Goal: Check status: Check status

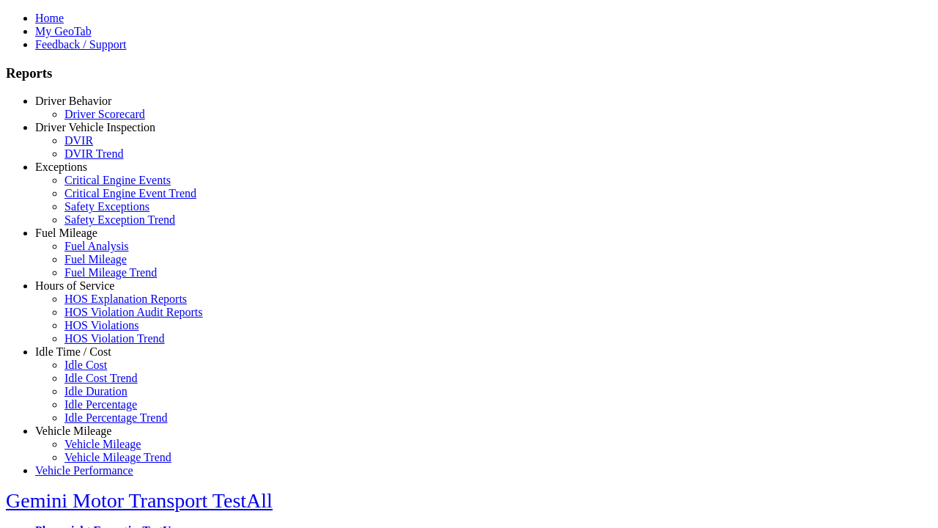
click at [84, 173] on link "Exceptions" at bounding box center [61, 167] width 52 height 12
click at [95, 213] on link "Safety Exceptions" at bounding box center [106, 206] width 85 height 12
select select "**********"
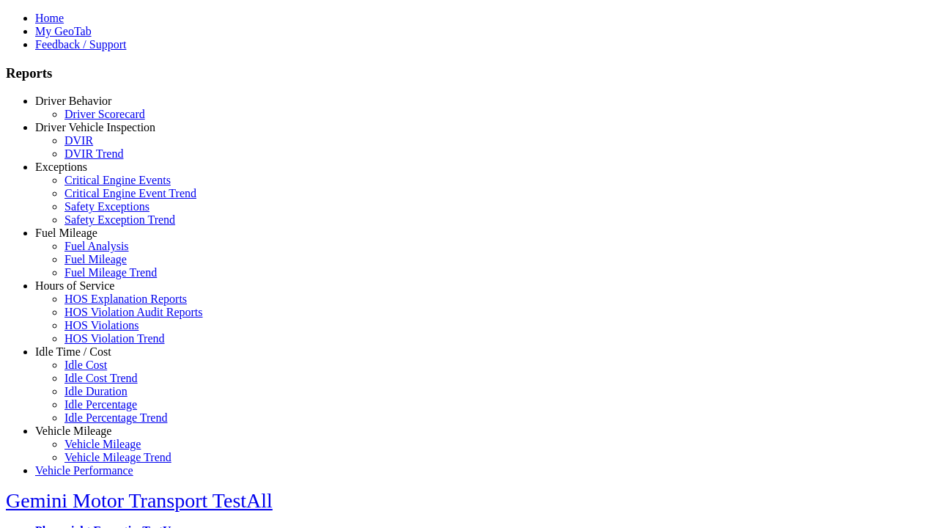
type input "**********"
